Goal: Information Seeking & Learning: Learn about a topic

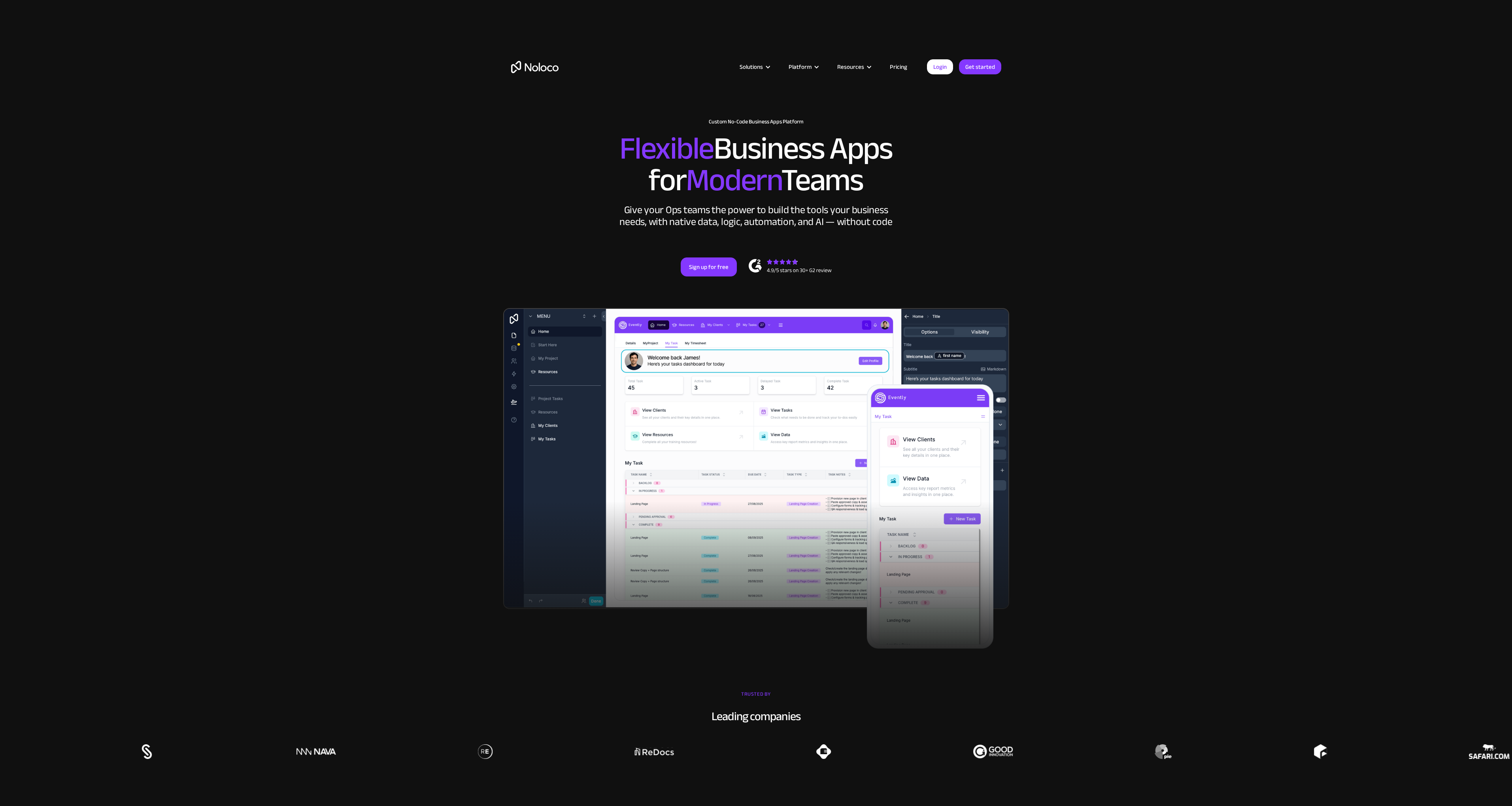
click at [903, 67] on link "Pricing" at bounding box center [898, 67] width 37 height 10
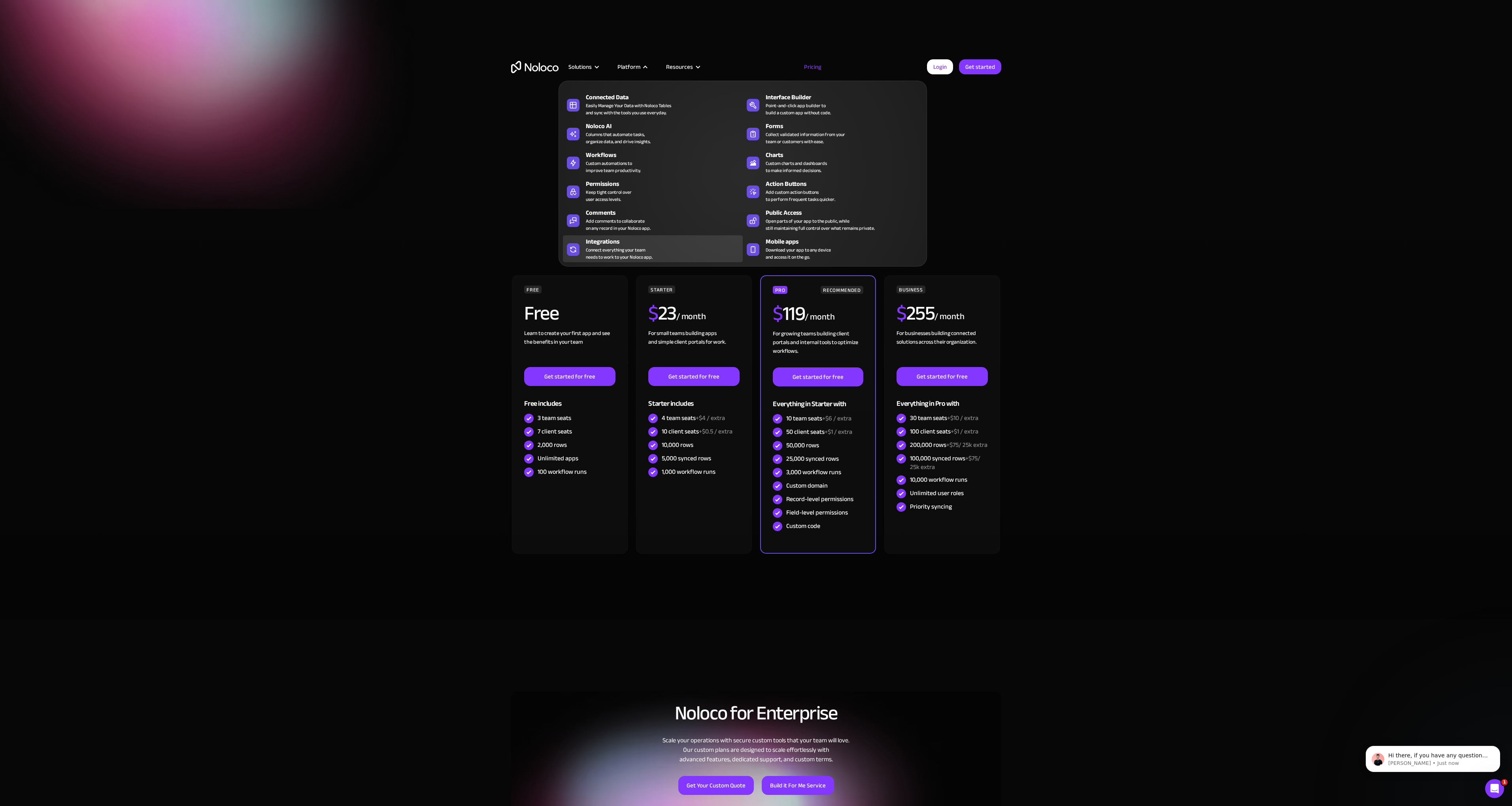
click at [610, 248] on div "Connect everything your team needs to work to your Noloco app." at bounding box center [619, 254] width 67 height 14
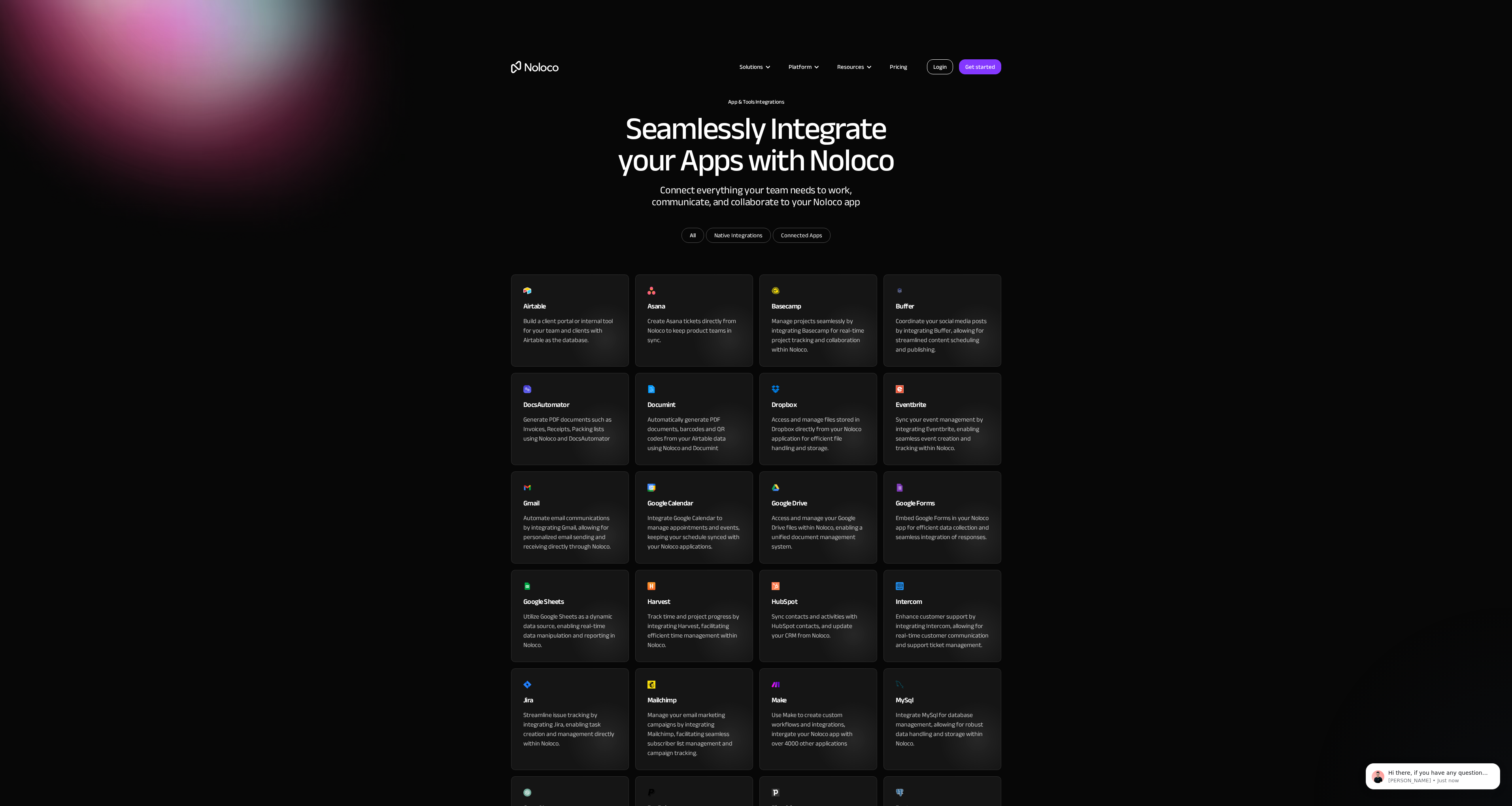
click at [946, 69] on link "Login" at bounding box center [939, 67] width 26 height 15
click at [557, 345] on div "Build a client portal or internal tool for your team and clients with Airtable …" at bounding box center [570, 330] width 93 height 28
